Goal: Task Accomplishment & Management: Manage account settings

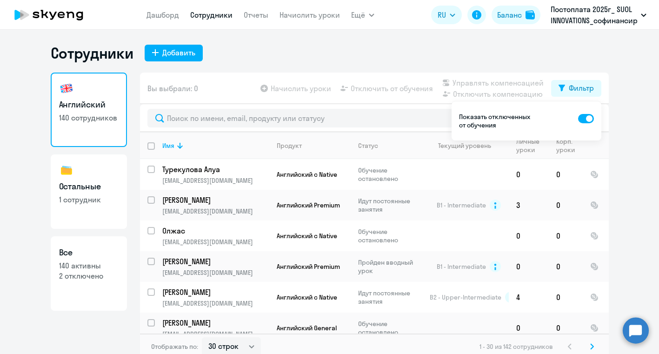
select select "30"
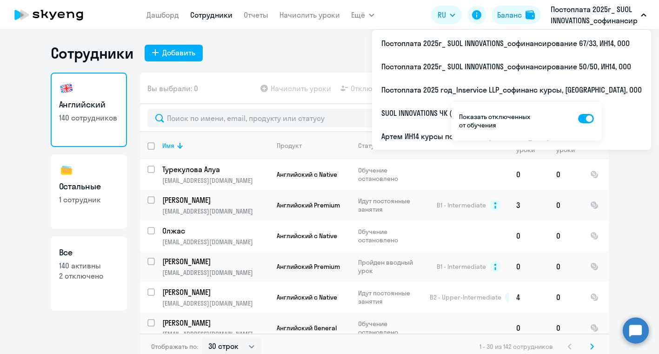
click at [639, 15] on button "Постоплата 2025г_ SUOL INNOVATIONS_софинансирование 50/50, ИН14, ООО" at bounding box center [598, 15] width 105 height 22
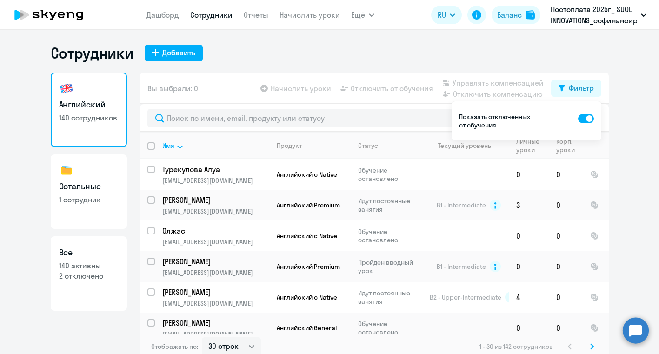
click at [639, 15] on button "Постоплата 2025г_ SUOL INNOVATIONS_софинансирование 50/50, ИН14, ООО" at bounding box center [598, 15] width 105 height 22
click at [643, 119] on ng-component "Сотрудники Добавить Английский 140 сотрудников Остальные 1 сотрудник Все 140 ак…" at bounding box center [329, 202] width 659 height 316
click at [582, 91] on div "Фильтр" at bounding box center [580, 87] width 25 height 11
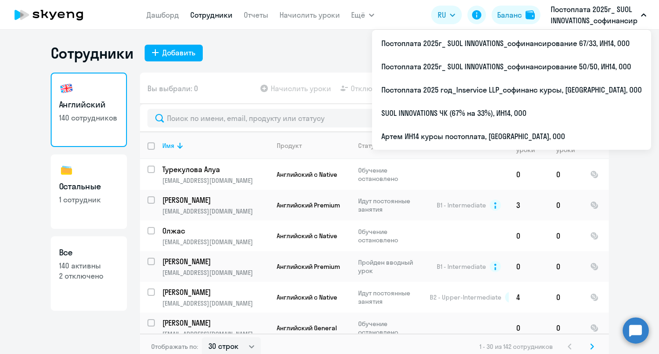
click at [639, 11] on button "Постоплата 2025г_ SUOL INNOVATIONS_софинансирование 50/50, ИН14, ООО" at bounding box center [598, 15] width 105 height 22
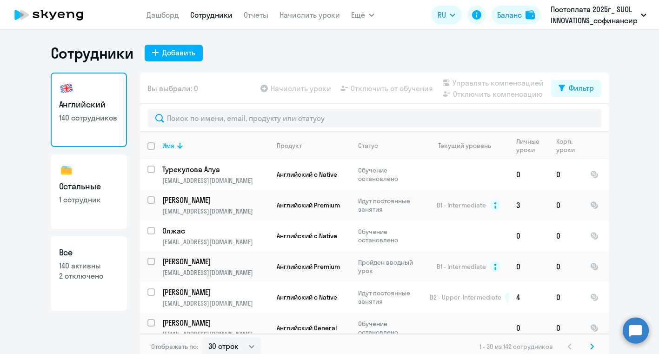
click at [639, 11] on button "Постоплата 2025г_ SUOL INNOVATIONS_софинансирование 50/50, ИН14, ООО" at bounding box center [598, 15] width 105 height 22
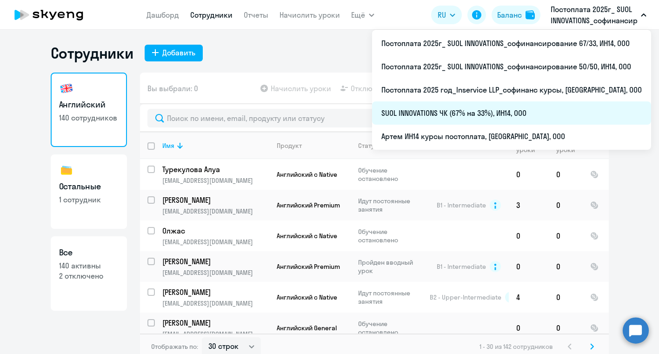
click at [502, 112] on li "SUOL INNOVATIONS ЧК (67% на 33%), ИН14, ООО" at bounding box center [511, 112] width 279 height 23
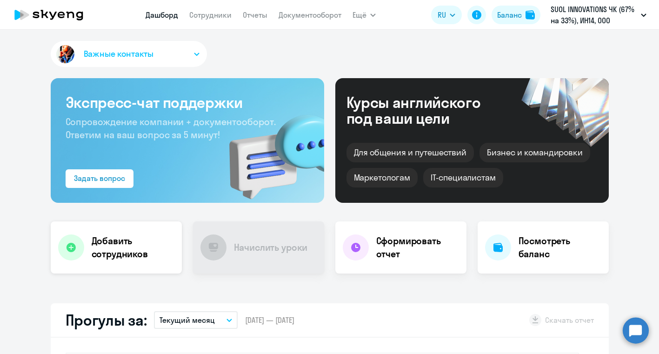
click at [114, 262] on div "Добавить сотрудников" at bounding box center [116, 247] width 131 height 52
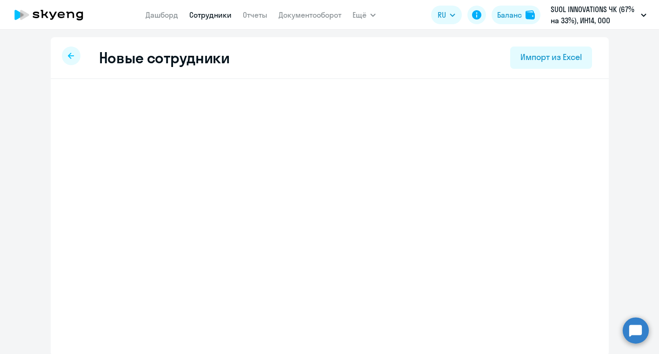
select select "english_adult_not_native_speaker_premium"
select select "5"
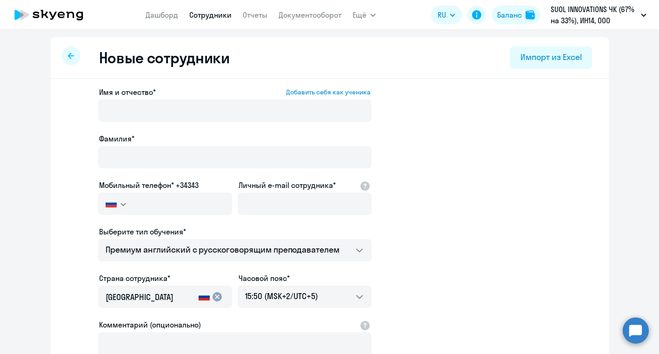
click at [73, 57] on icon at bounding box center [71, 56] width 6 height 7
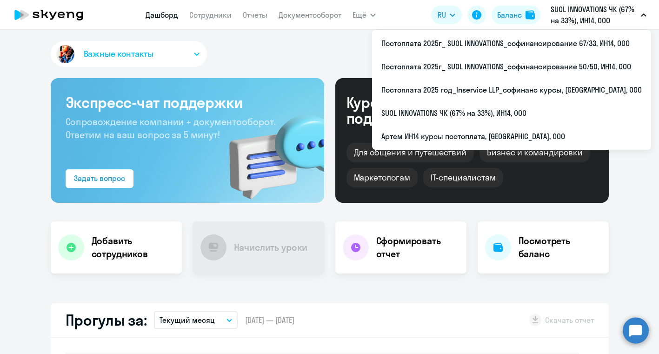
click at [630, 0] on app-header "Дашборд Сотрудники Отчеты Документооборот Ещё Дашборд Сотрудники Отчеты Докумен…" at bounding box center [329, 15] width 659 height 30
click at [619, 30] on ul "Постоплата 2025г_ SUOL INNOVATIONS_софинансирование 67/33, ИН14, ООО Постоплата…" at bounding box center [511, 90] width 279 height 120
click at [628, 20] on p "SUOL INNOVATIONS ЧК (67% на 33%), ИН14, ООО" at bounding box center [593, 15] width 86 height 22
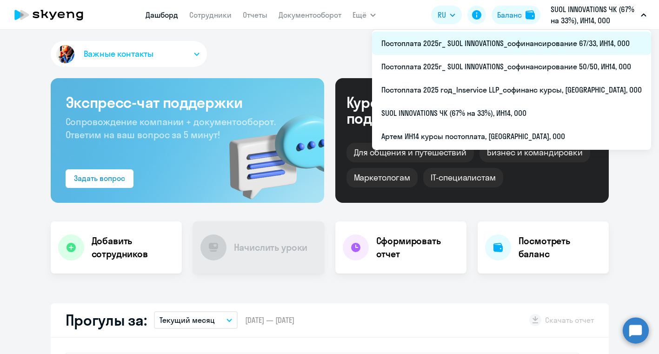
click at [571, 48] on li "Постоплата 2025г_ SUOL INNOVATIONS_софинансирование 67/33, ИН14, ООО" at bounding box center [511, 43] width 279 height 23
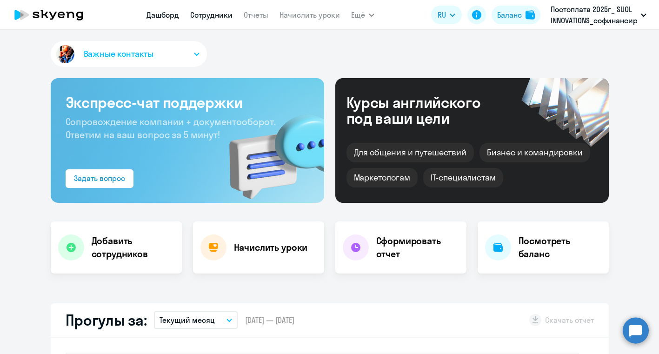
click at [212, 16] on link "Сотрудники" at bounding box center [211, 14] width 42 height 9
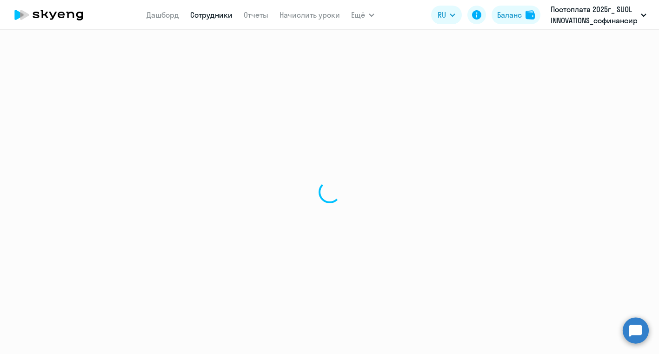
select select "30"
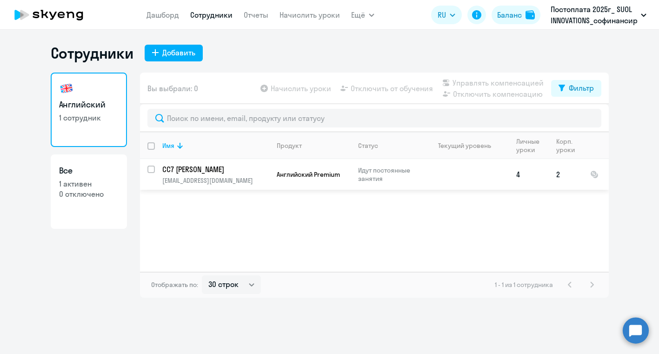
click at [213, 179] on p "[EMAIL_ADDRESS][DOMAIN_NAME]" at bounding box center [215, 180] width 106 height 8
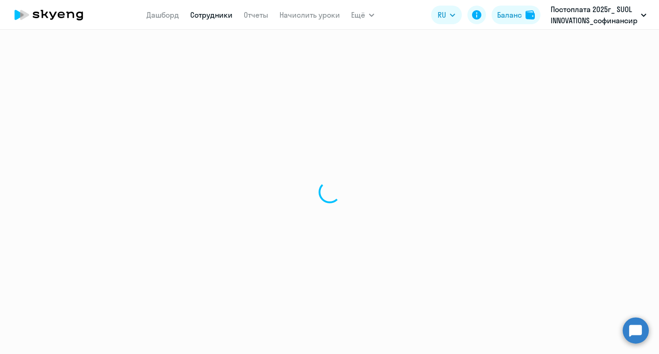
select select "english"
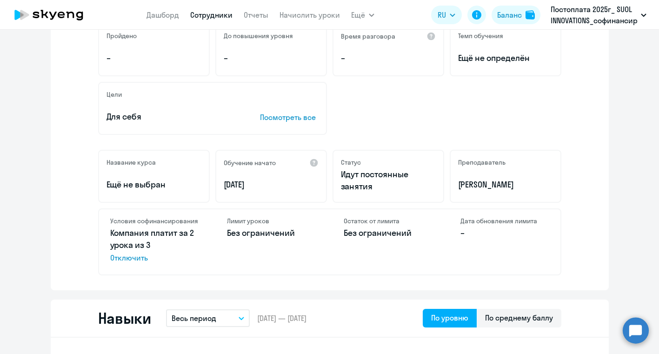
scroll to position [183, 0]
